Goal: Information Seeking & Learning: Understand process/instructions

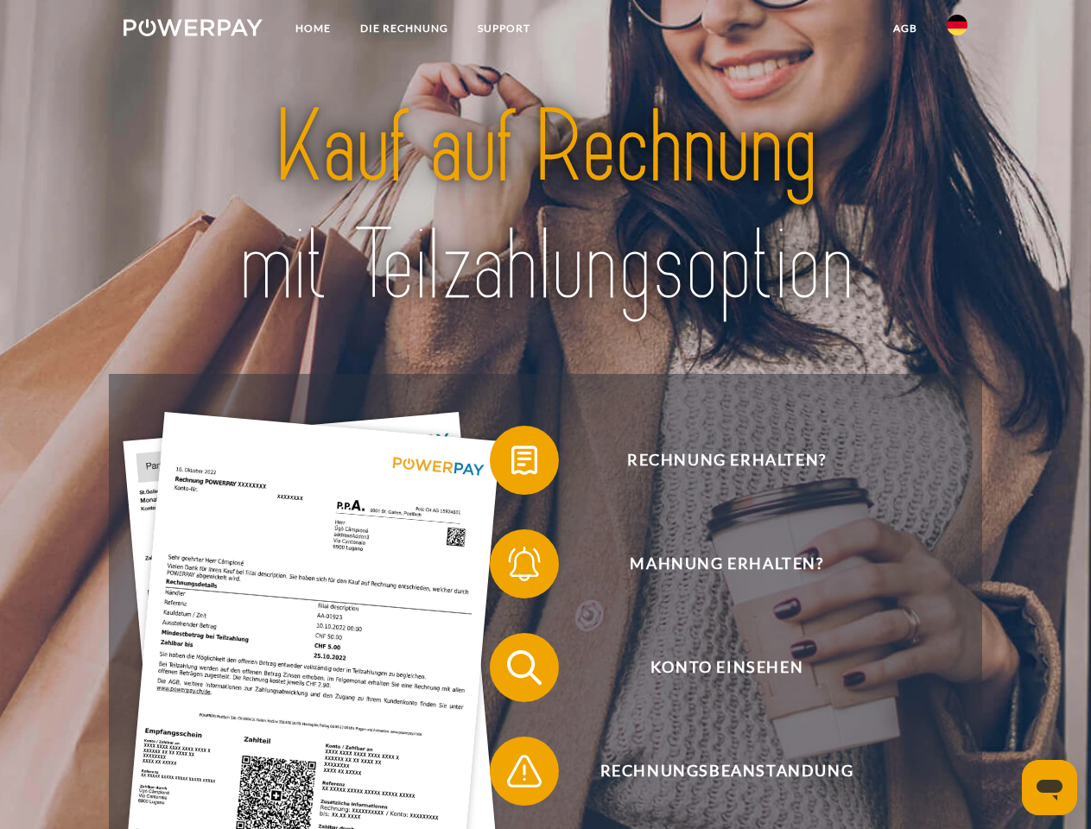
click at [193, 30] on img at bounding box center [193, 27] width 139 height 17
click at [957, 30] on img at bounding box center [957, 25] width 21 height 21
click at [905, 29] on link "agb" at bounding box center [906, 28] width 54 height 31
click at [512, 464] on span at bounding box center [498, 460] width 86 height 86
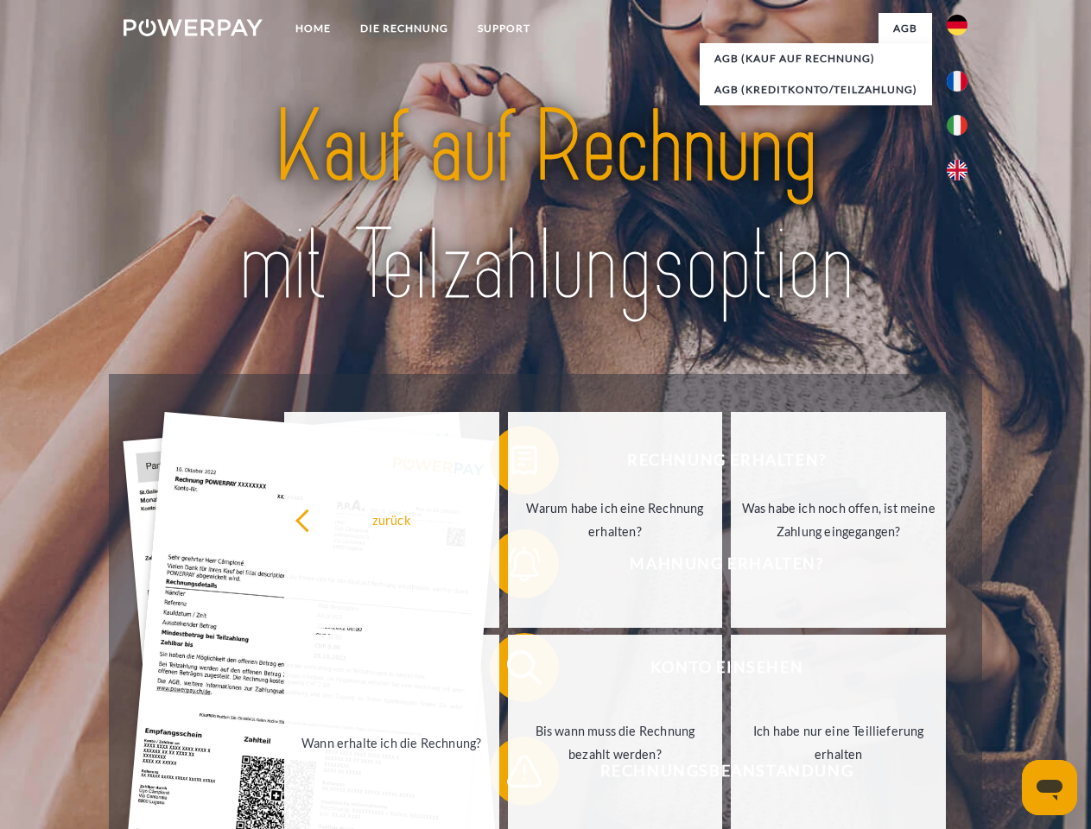
click at [512, 671] on link "Bis wann muss die Rechnung bezahlt werden?" at bounding box center [615, 743] width 215 height 216
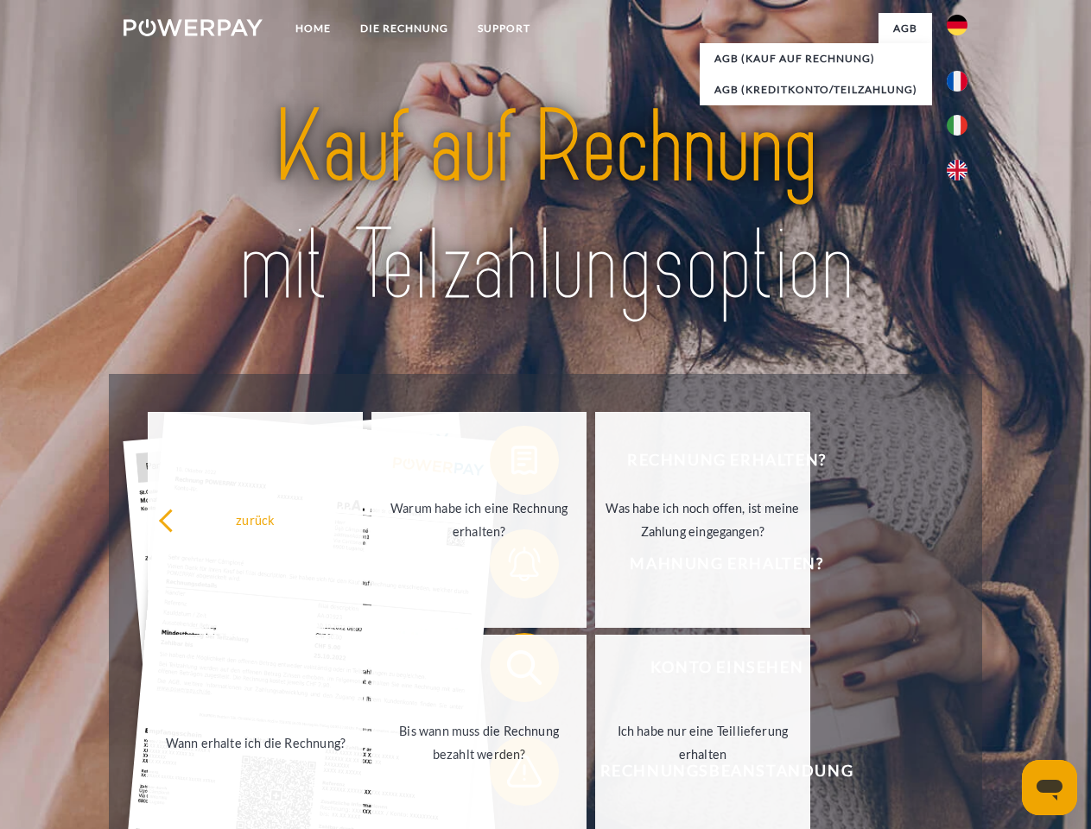
click at [512, 775] on span at bounding box center [498, 771] width 86 height 86
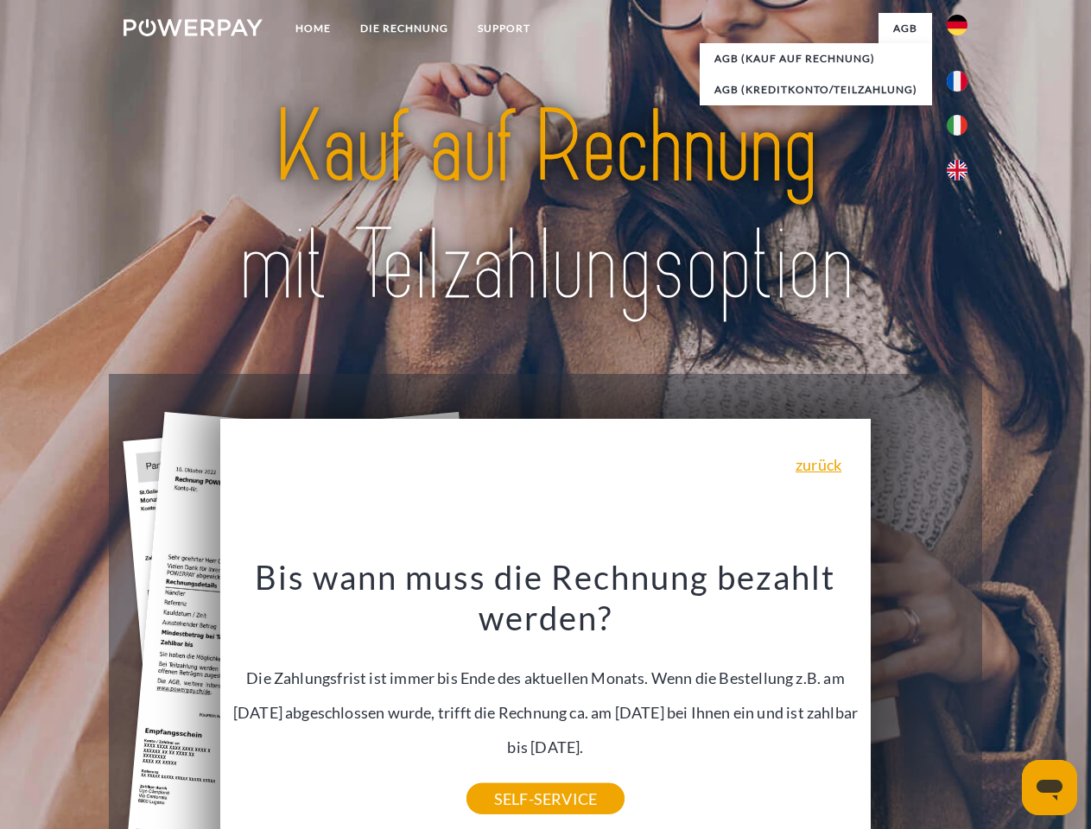
click at [1050, 788] on icon "Messaging-Fenster öffnen" at bounding box center [1050, 790] width 26 height 21
